Goal: Information Seeking & Learning: Learn about a topic

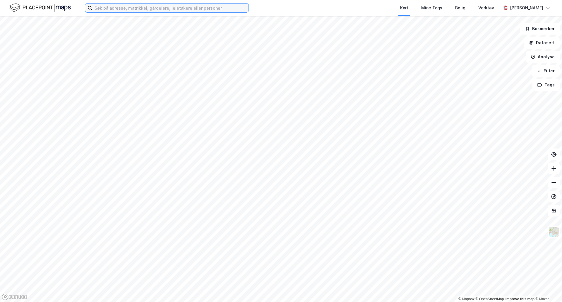
click at [169, 10] on input at bounding box center [170, 8] width 156 height 9
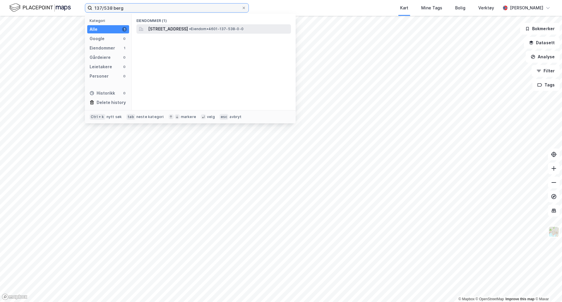
type input "137/538 berg"
click at [188, 29] on span "[STREET_ADDRESS]" at bounding box center [168, 28] width 40 height 7
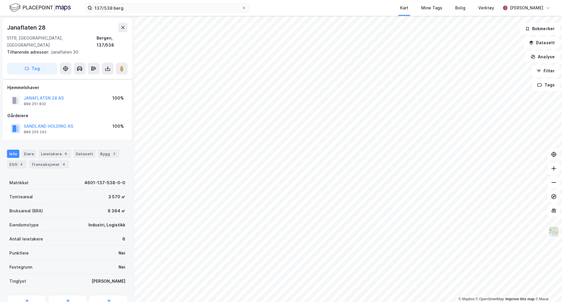
scroll to position [24, 0]
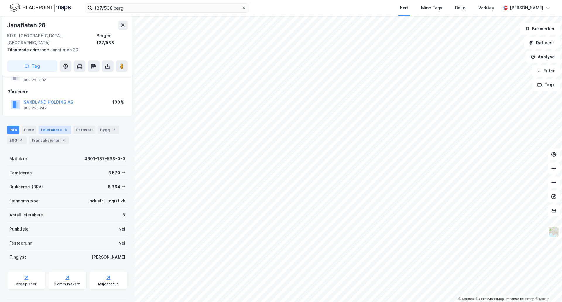
click at [57, 126] on div "Leietakere 6" at bounding box center [55, 130] width 33 height 8
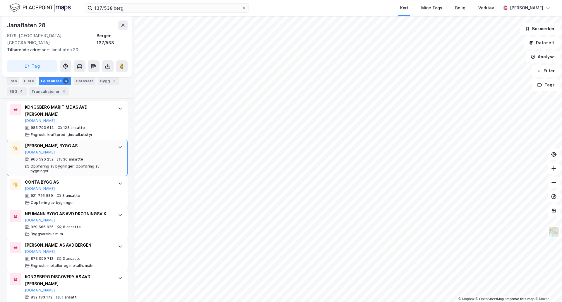
scroll to position [181, 0]
